Goal: Transaction & Acquisition: Purchase product/service

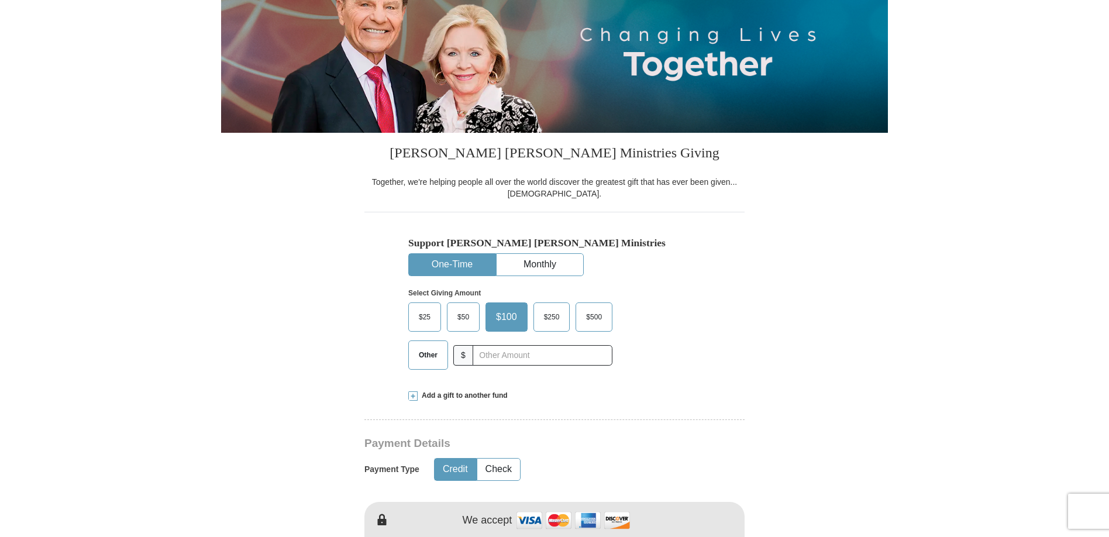
scroll to position [225, 0]
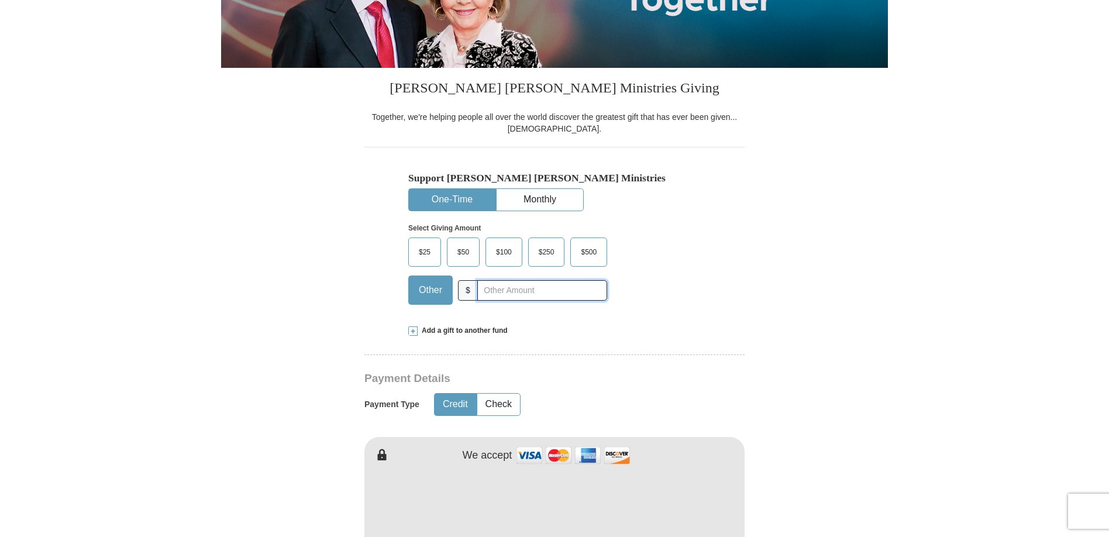
click at [502, 292] on input "text" at bounding box center [542, 290] width 130 height 20
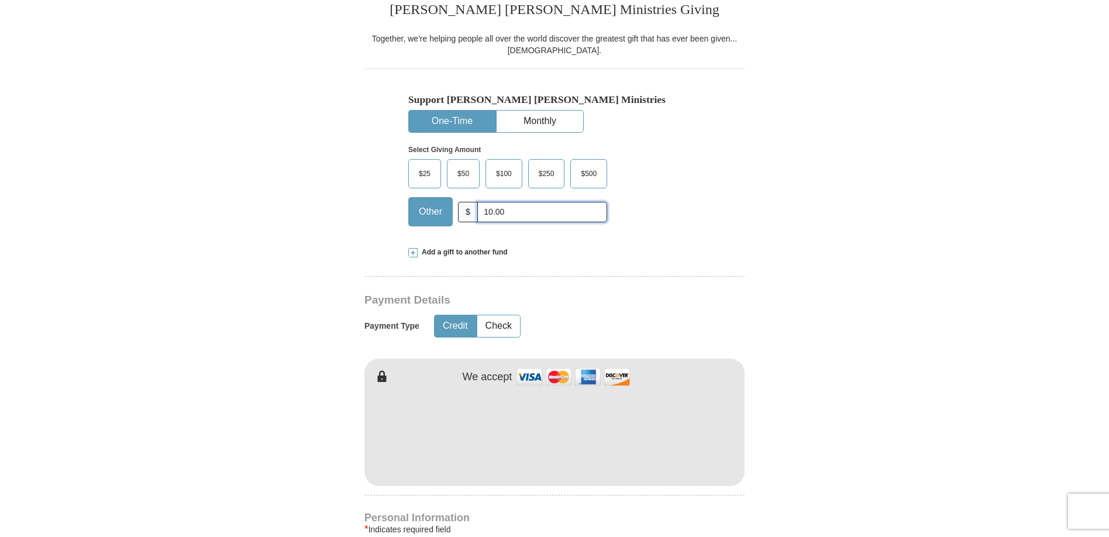
scroll to position [366, 0]
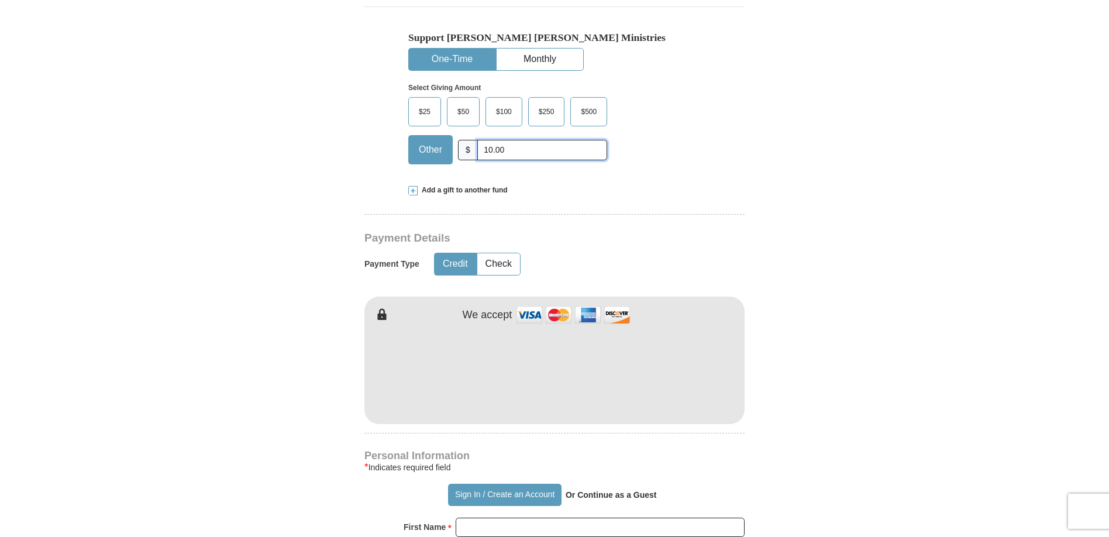
type input "10.00"
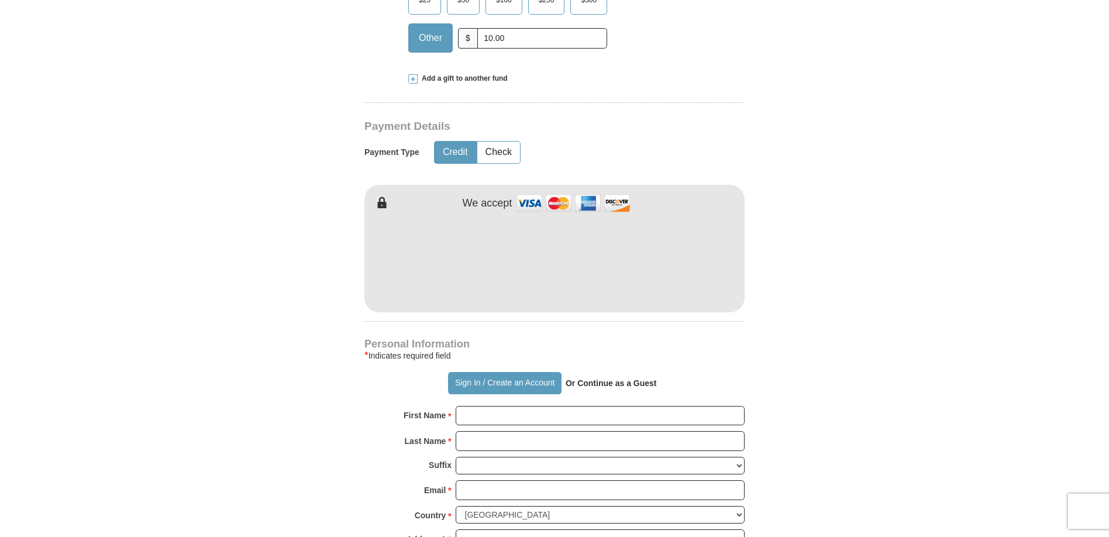
scroll to position [437, 0]
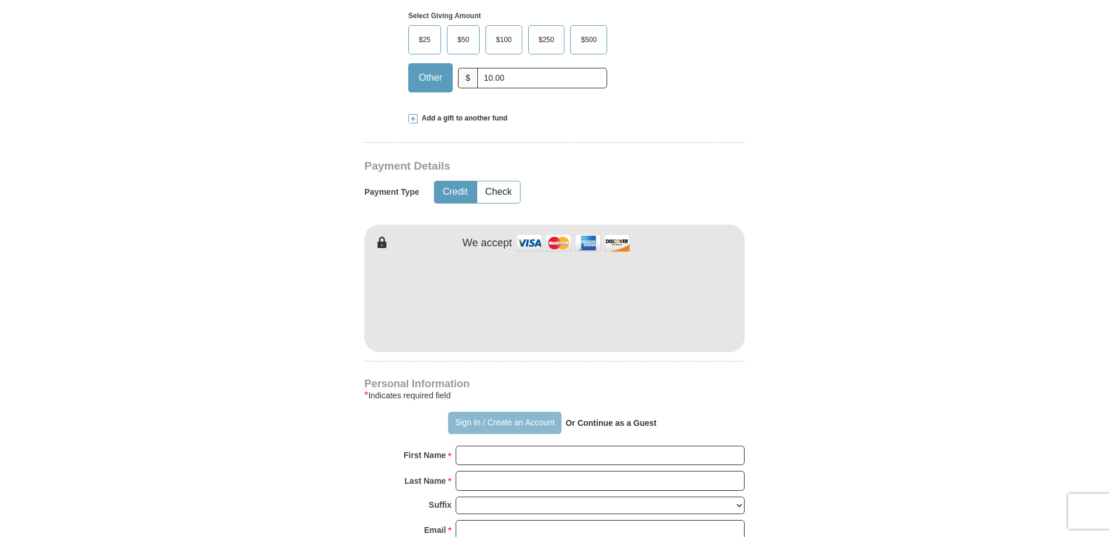
click at [511, 425] on button "Sign In / Create an Account" at bounding box center [504, 423] width 113 height 22
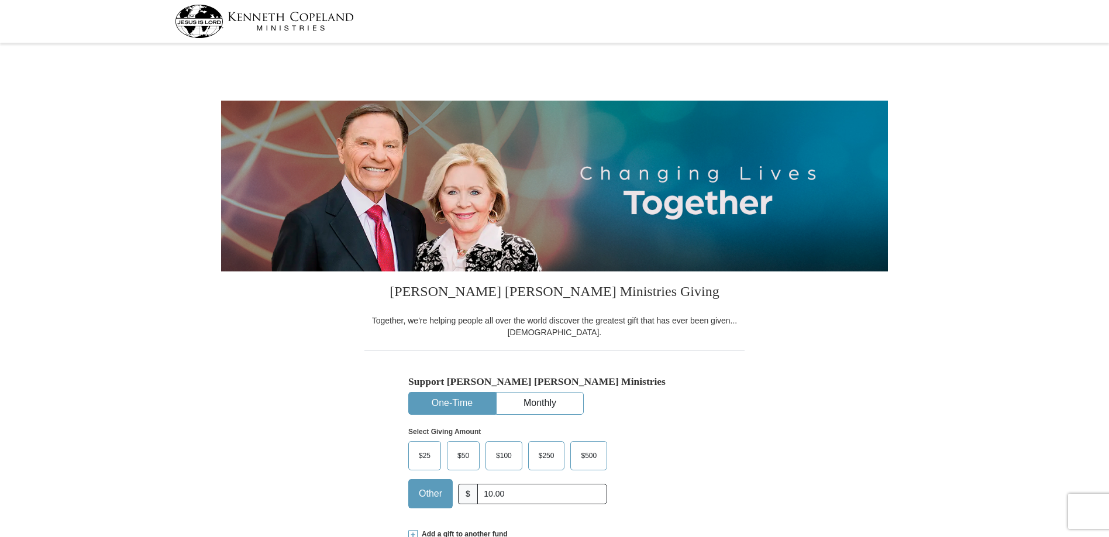
select select "RI"
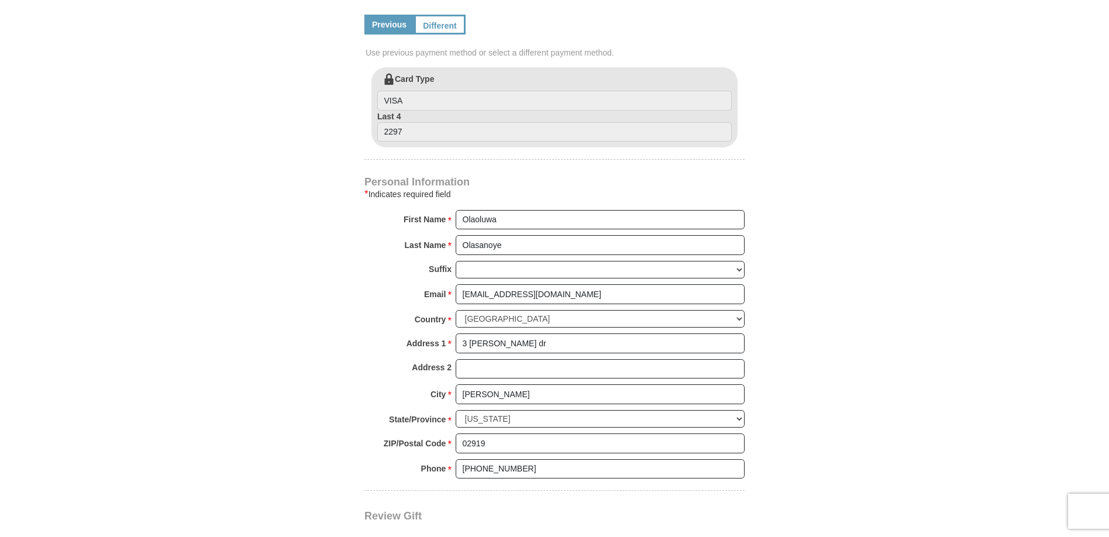
scroll to position [611, 0]
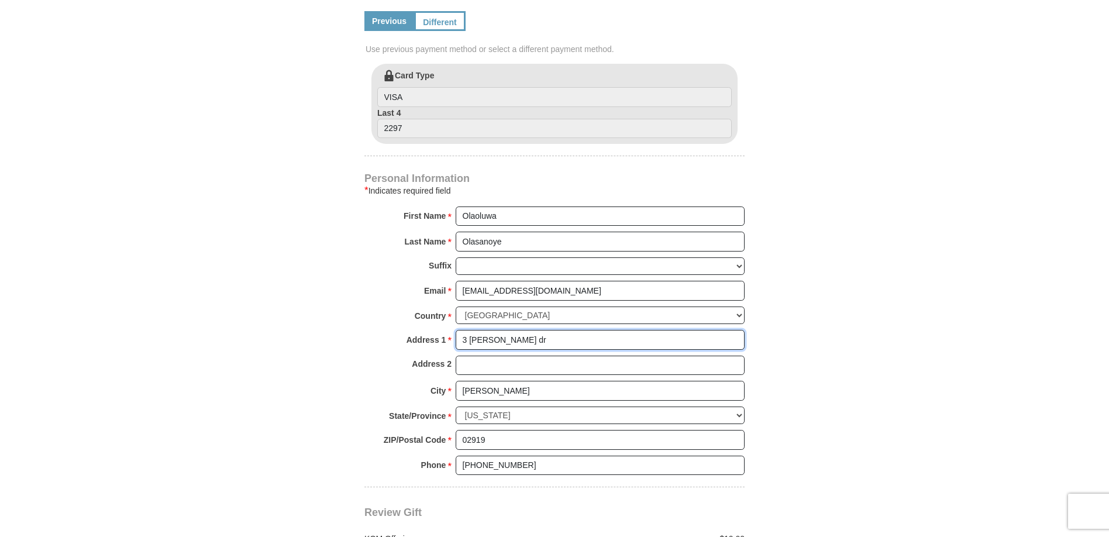
drag, startPoint x: 531, startPoint y: 342, endPoint x: 429, endPoint y: 340, distance: 102.4
click at [429, 340] on div "Address 1 * [STREET_ADDRESS][PERSON_NAME] Please enter Address 1" at bounding box center [554, 343] width 380 height 26
type input "[STREET_ADDRESS][PERSON_NAME]"
type input "Mullica Hill"
select select "NJ"
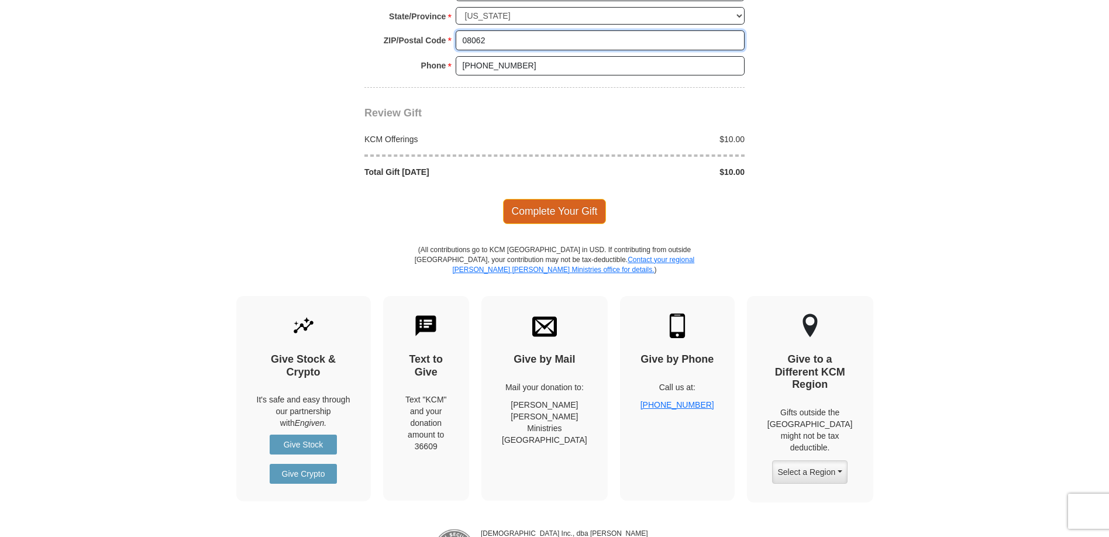
scroll to position [1000, 0]
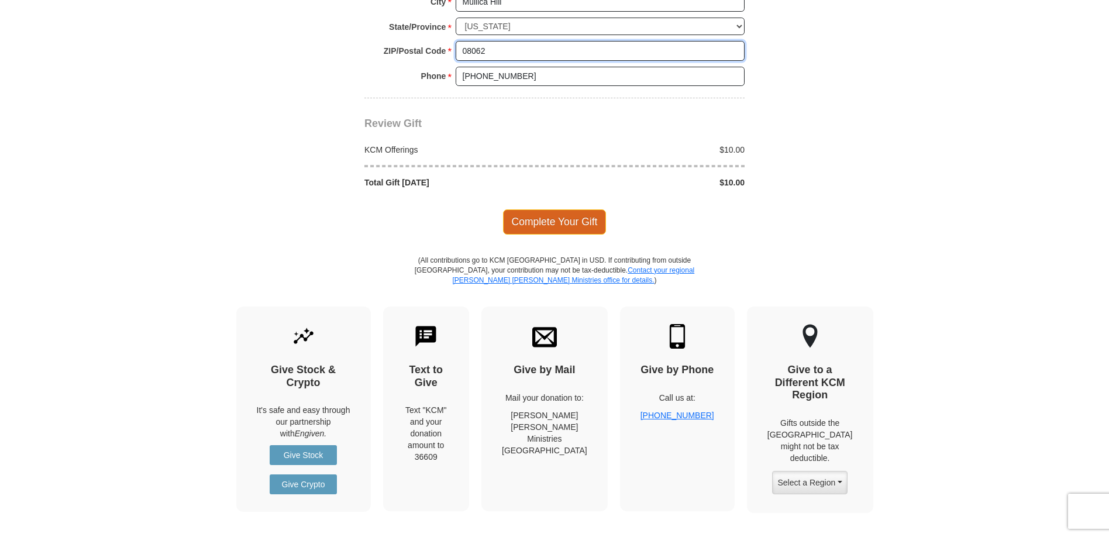
type input "08062"
click at [560, 222] on span "Complete Your Gift" at bounding box center [555, 221] width 104 height 25
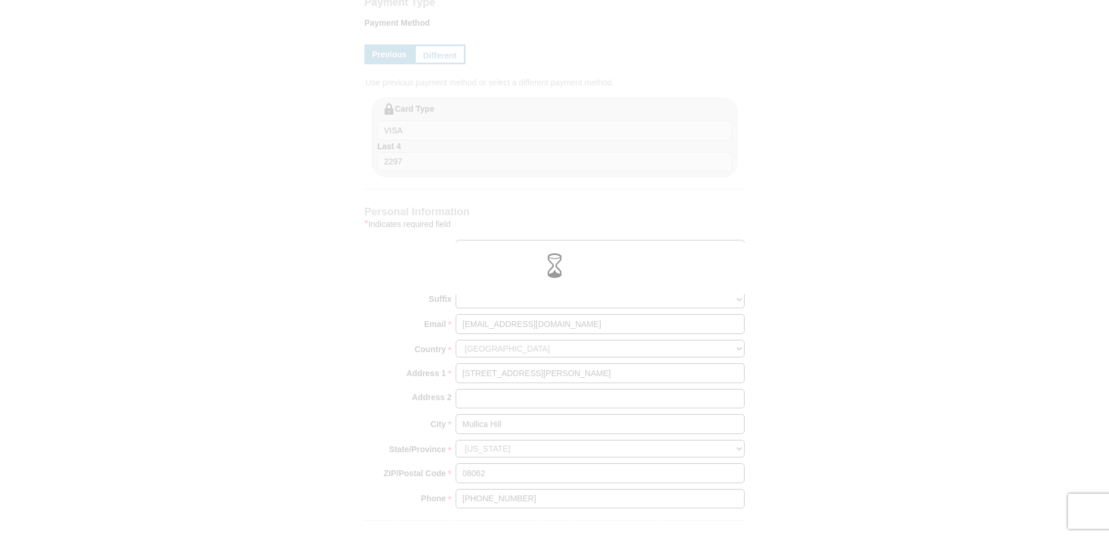
scroll to position [577, 0]
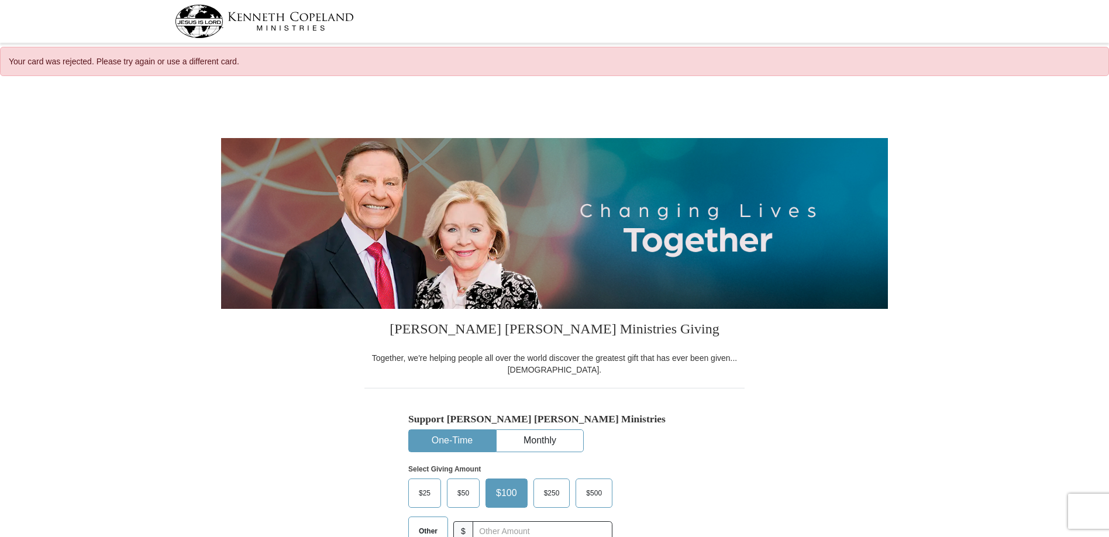
select select "NJ"
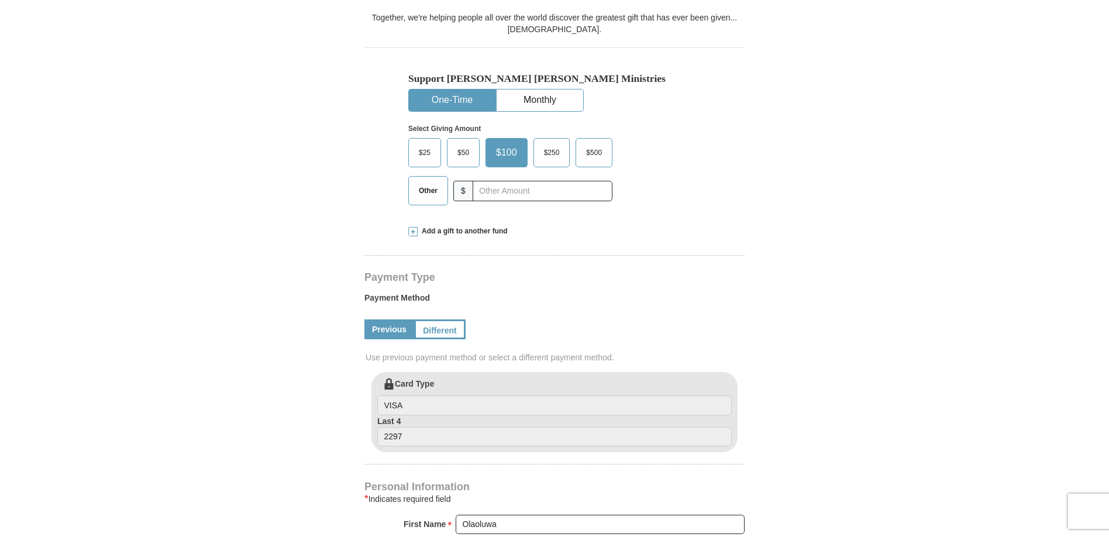
scroll to position [369, 0]
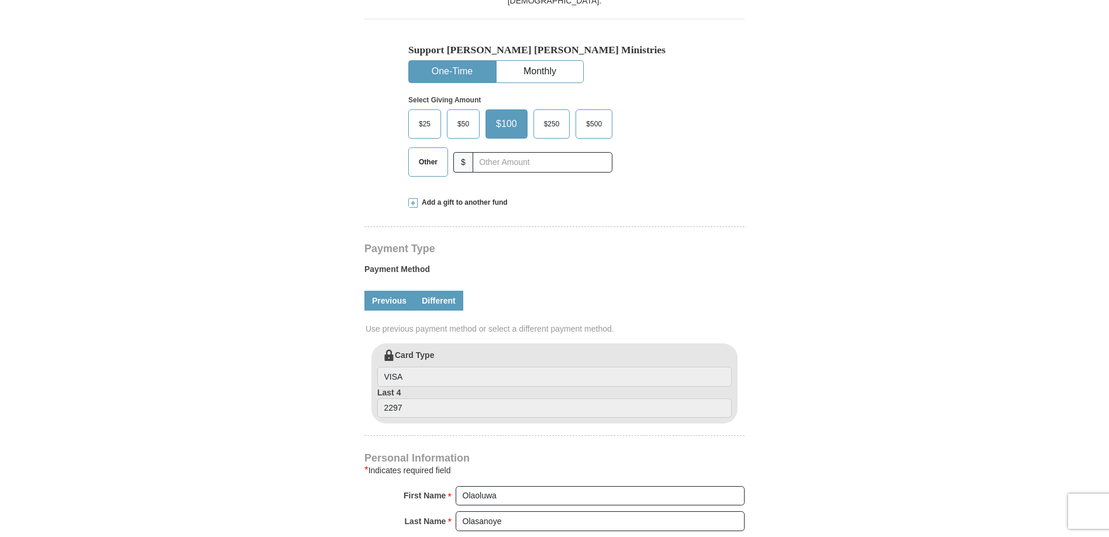
click at [437, 305] on link "Different" at bounding box center [438, 301] width 49 height 20
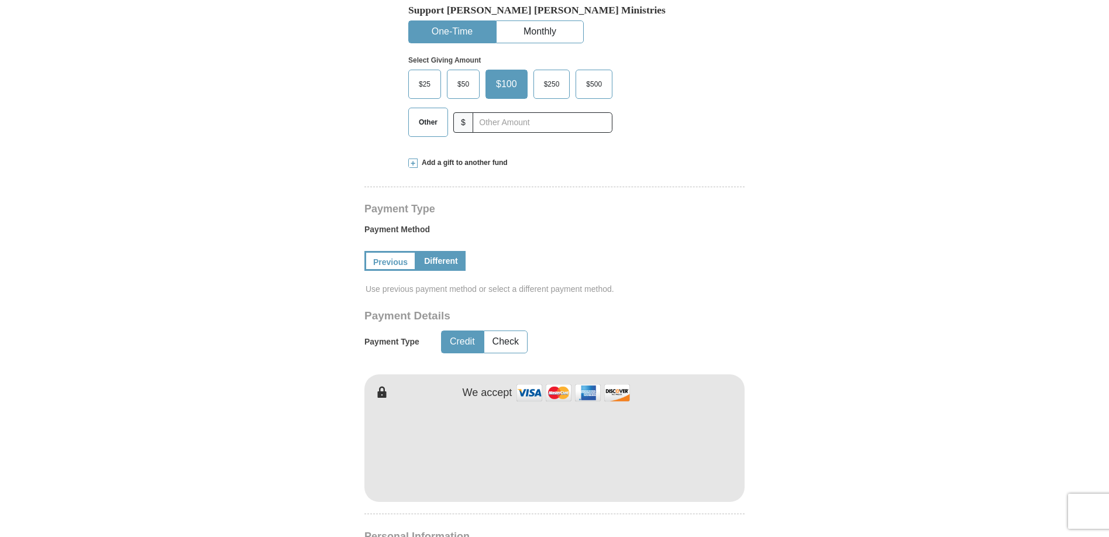
scroll to position [421, 0]
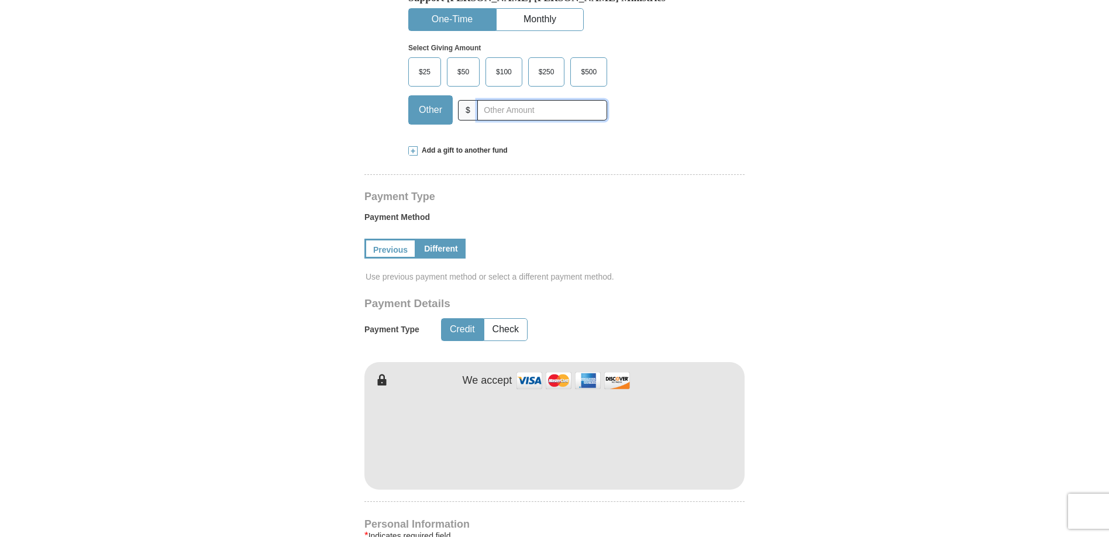
click at [503, 110] on input "text" at bounding box center [542, 110] width 130 height 20
type input "10.00"
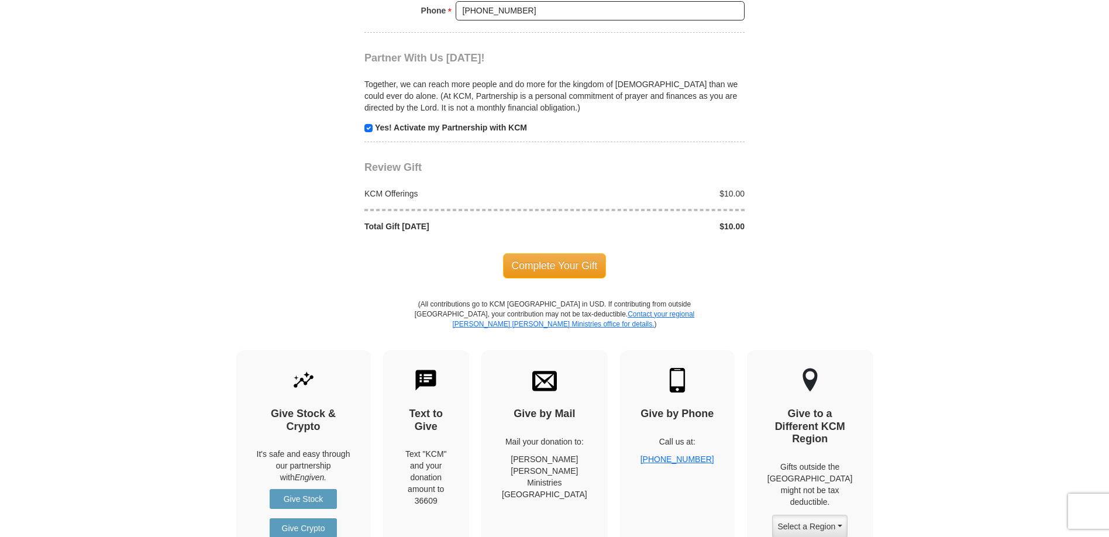
scroll to position [1204, 0]
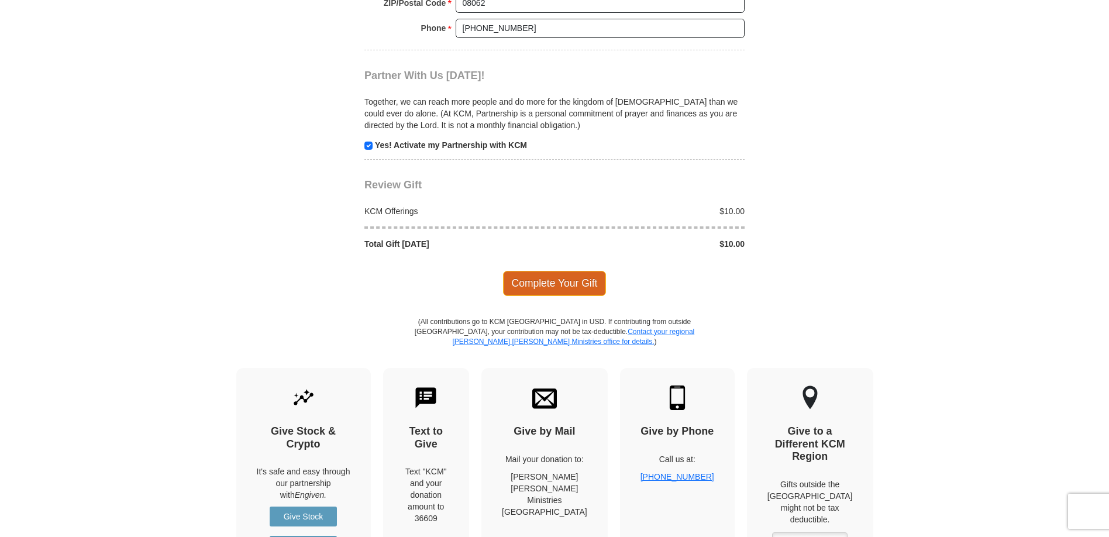
click at [572, 285] on span "Complete Your Gift" at bounding box center [555, 283] width 104 height 25
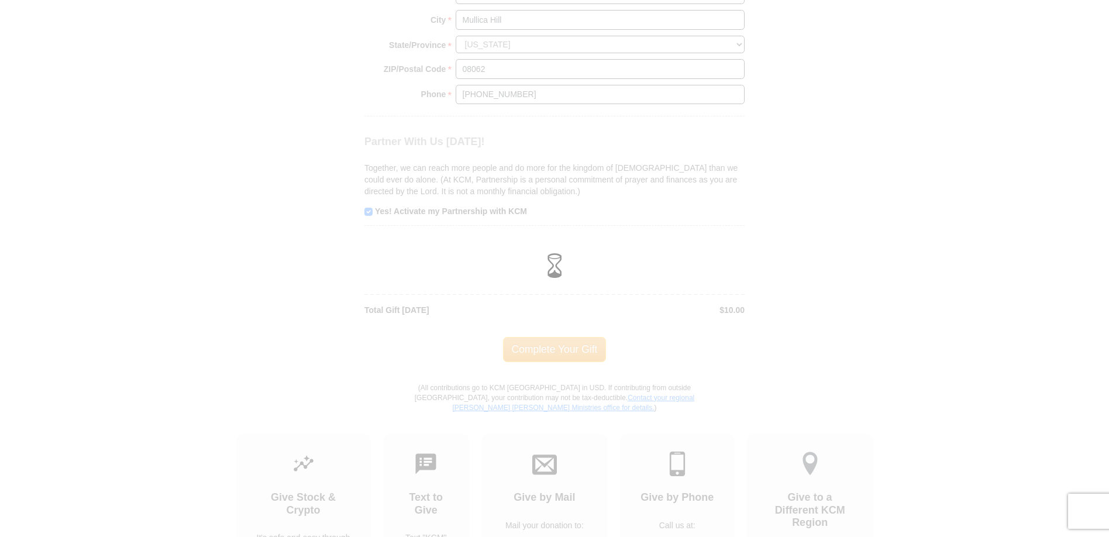
scroll to position [1137, 0]
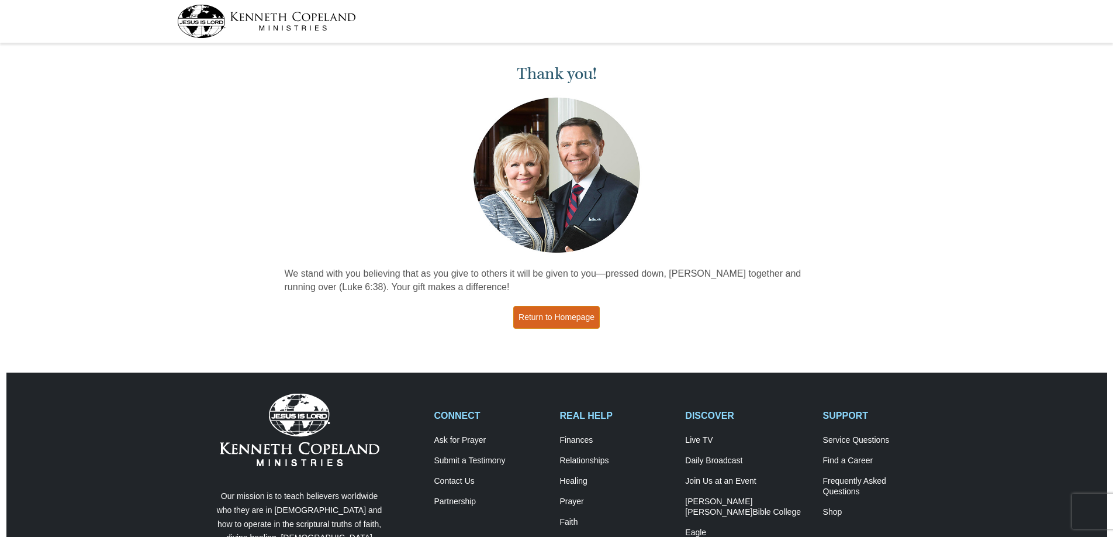
click at [556, 319] on link "Return to Homepage" at bounding box center [556, 317] width 87 height 23
